Goal: Information Seeking & Learning: Understand process/instructions

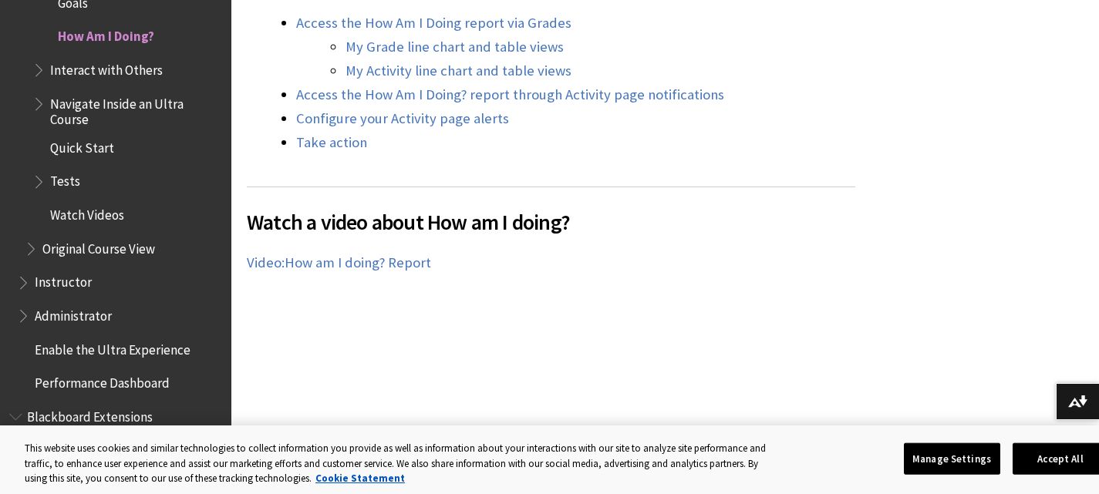
scroll to position [733, 0]
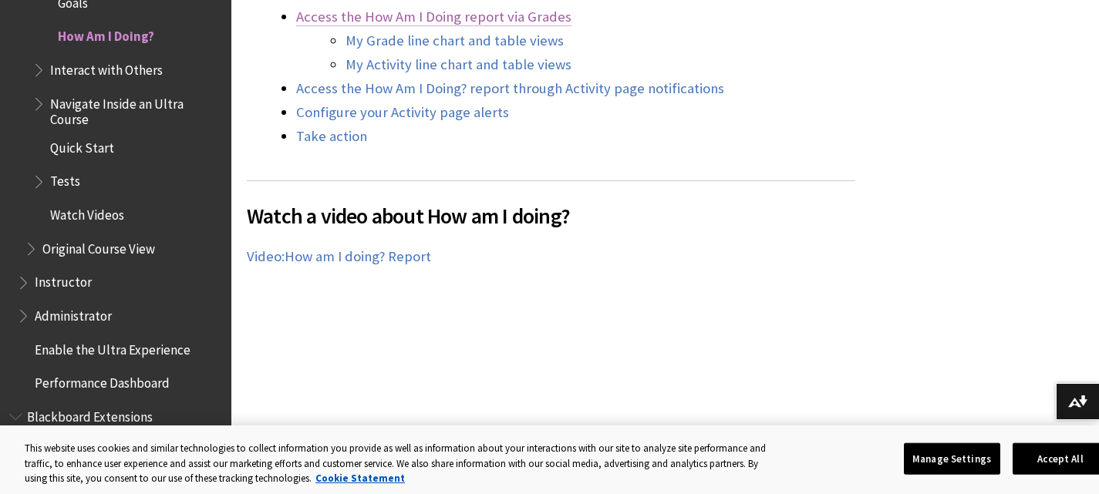
click at [539, 17] on link "Access the How Am I Doing report via Grades" at bounding box center [433, 17] width 275 height 19
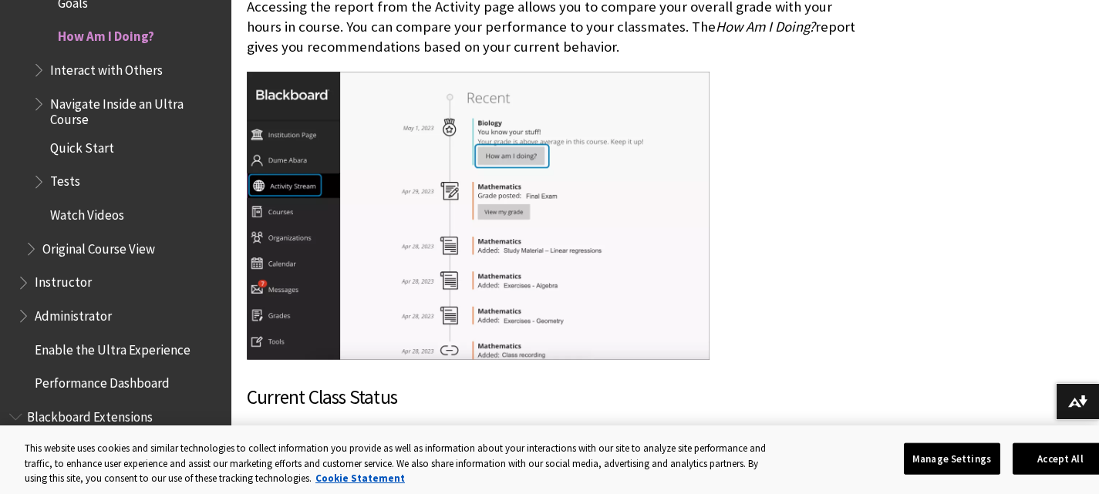
scroll to position [5010, 0]
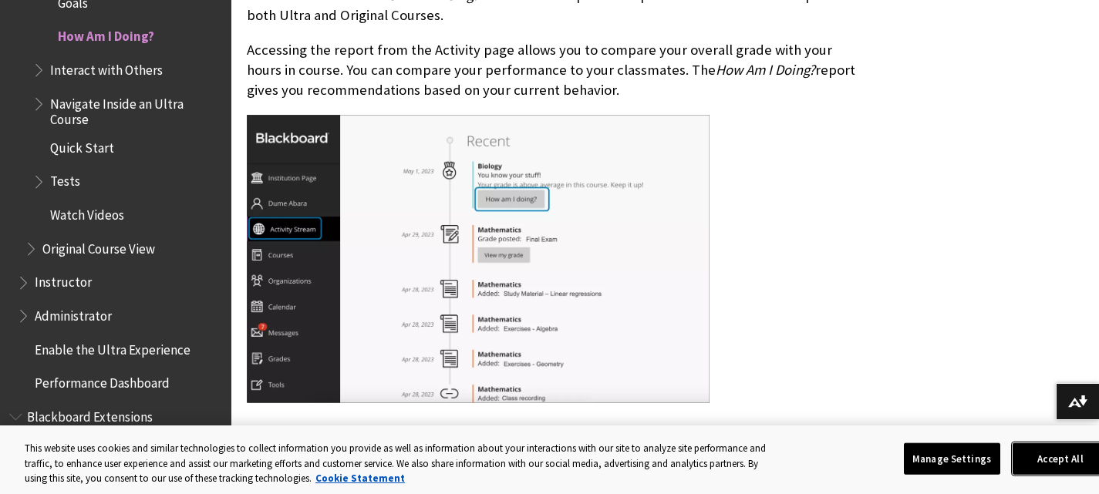
click at [1032, 462] on button "Accept All" at bounding box center [1060, 459] width 96 height 32
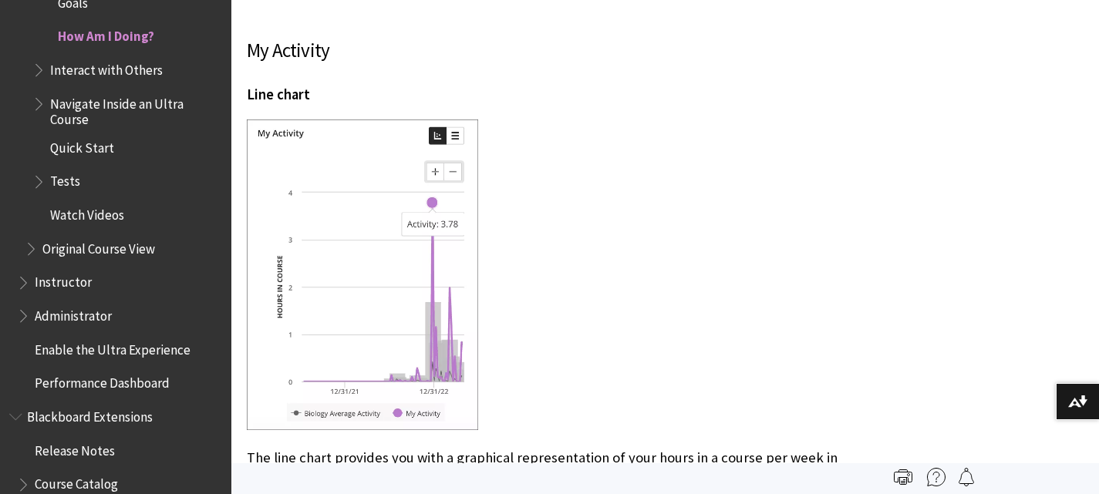
scroll to position [3557, 0]
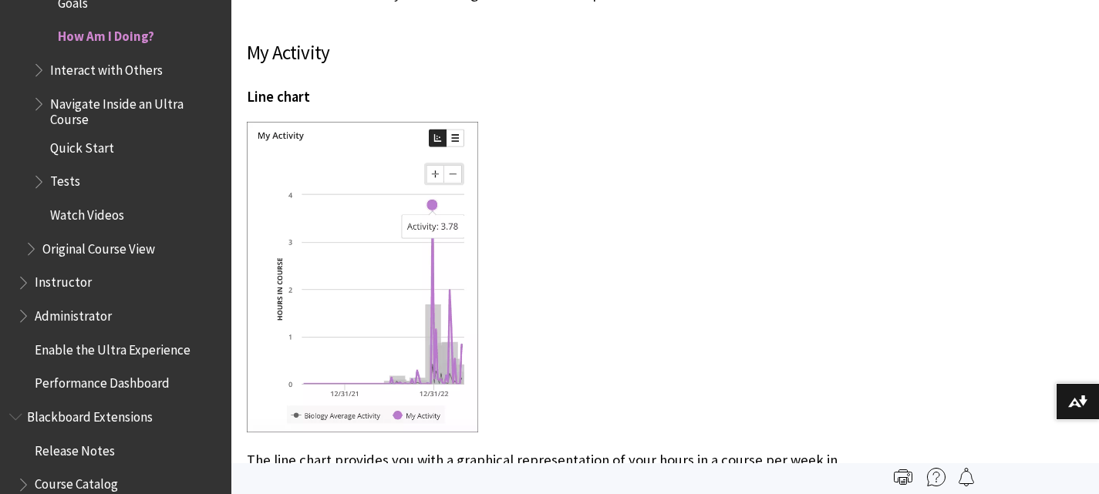
click at [76, 147] on span "Quick Start" at bounding box center [82, 145] width 64 height 21
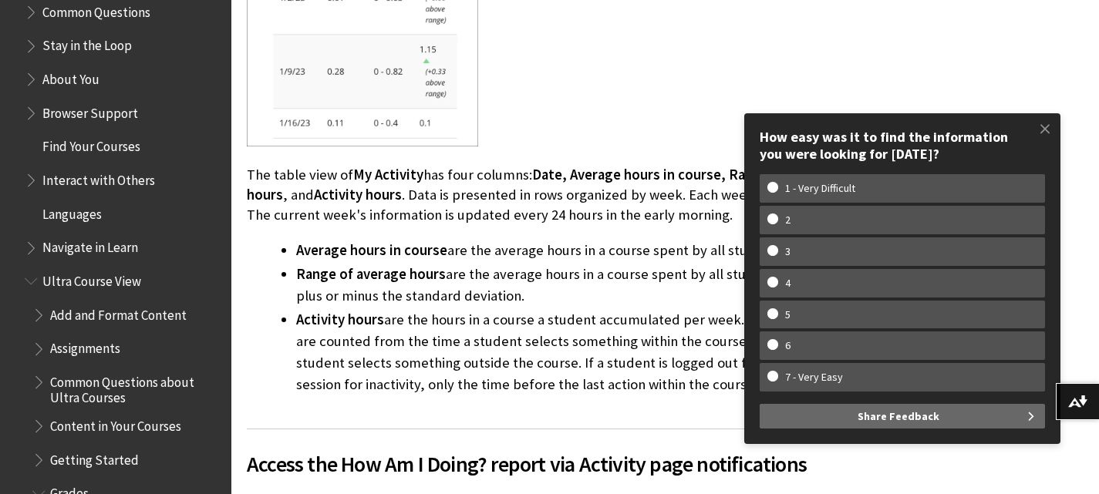
scroll to position [1538, 0]
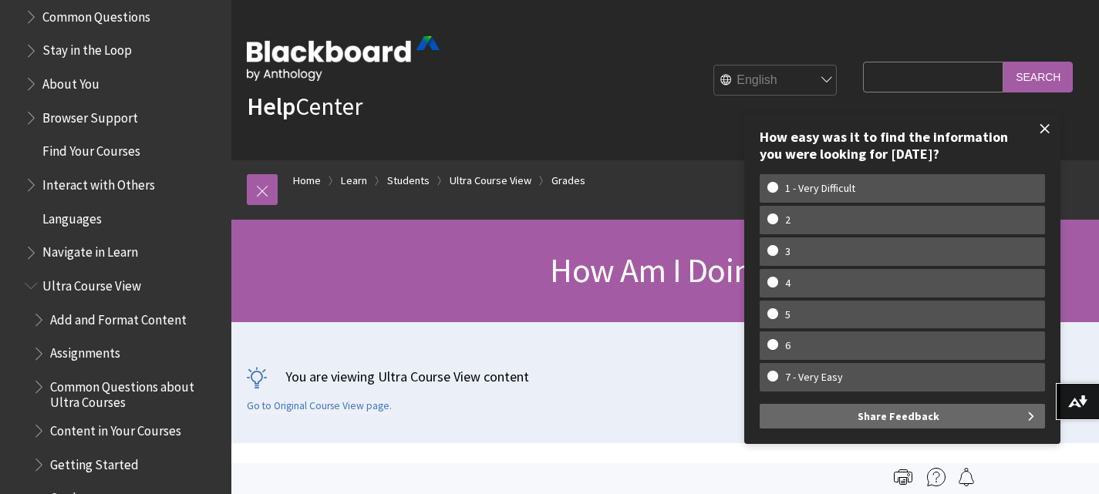
click at [1040, 128] on span at bounding box center [1045, 129] width 32 height 32
